Goal: Task Accomplishment & Management: Use online tool/utility

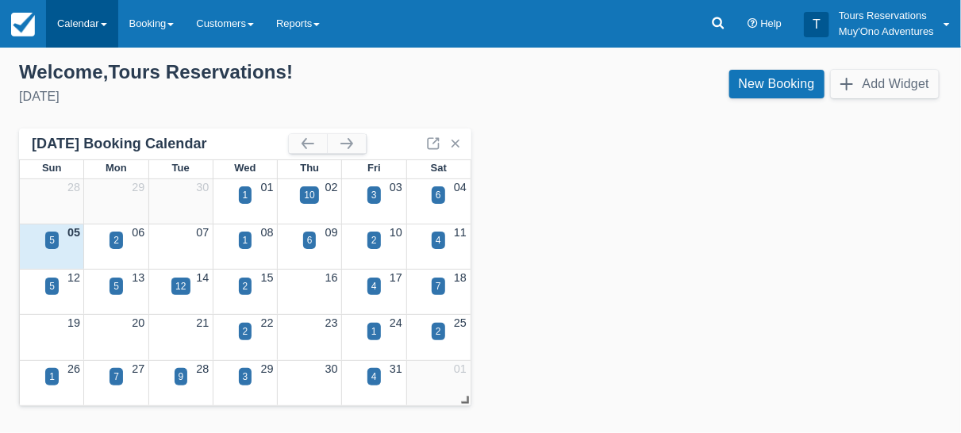
click at [65, 17] on link "Calendar" at bounding box center [82, 24] width 72 height 48
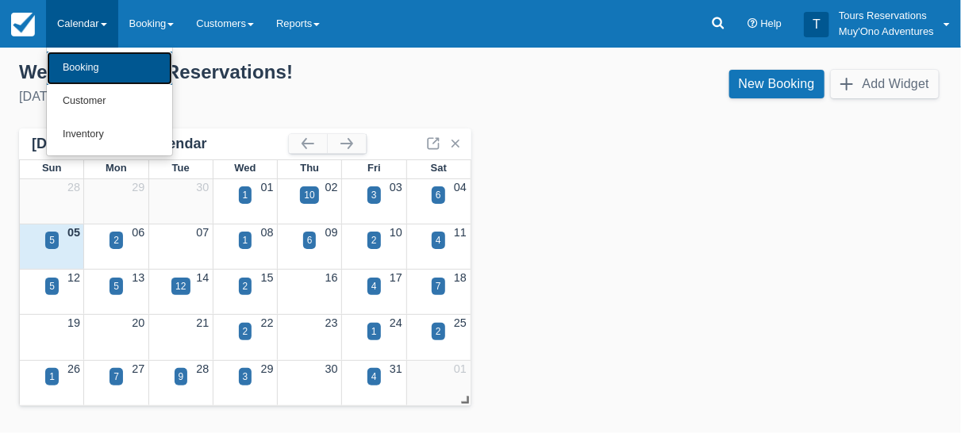
click at [109, 74] on link "Booking" at bounding box center [109, 68] width 125 height 33
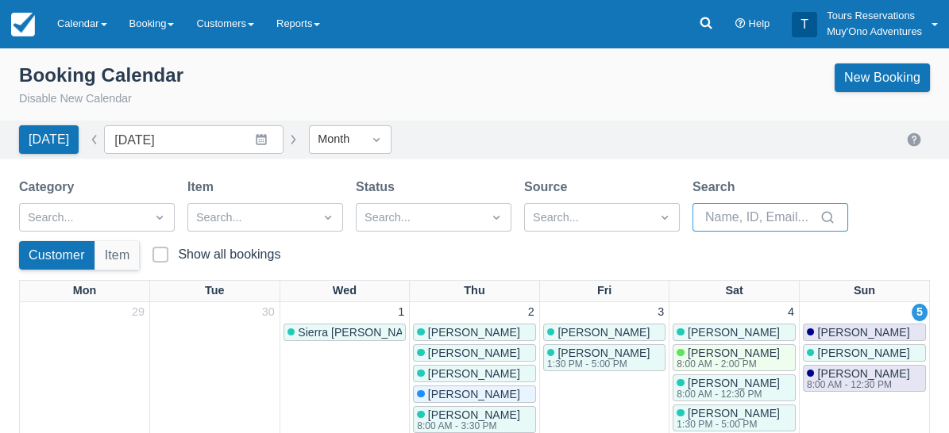
click at [752, 214] on input "Search" at bounding box center [760, 217] width 111 height 29
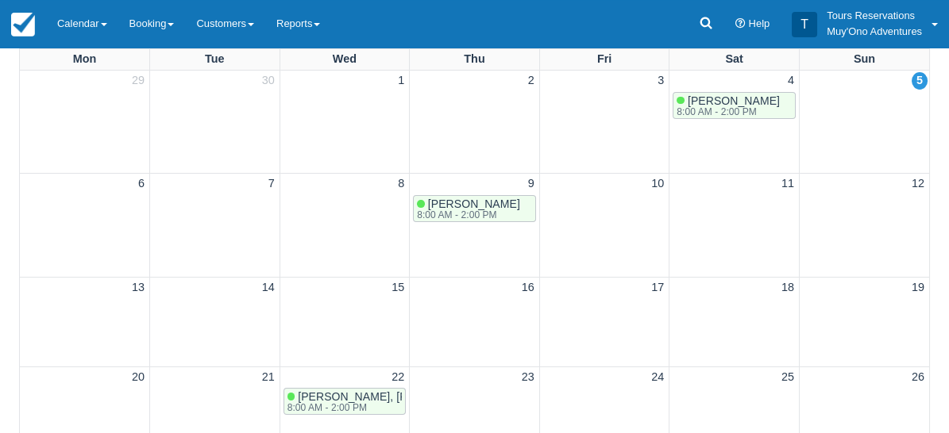
scroll to position [167, 0]
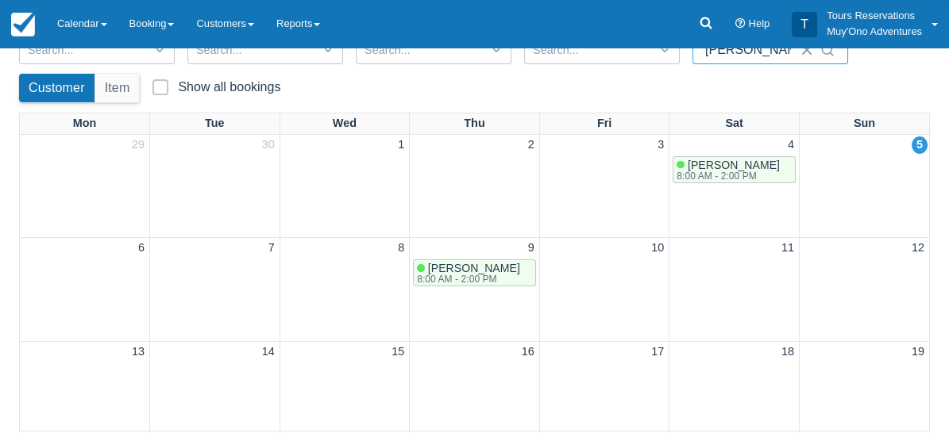
type input "[PERSON_NAME]"
